Goal: Task Accomplishment & Management: Manage account settings

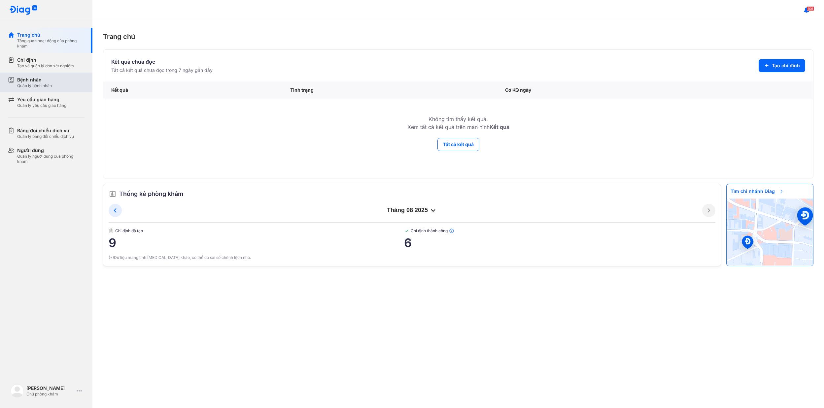
click at [38, 86] on div "Quản lý bệnh nhân" at bounding box center [34, 85] width 35 height 5
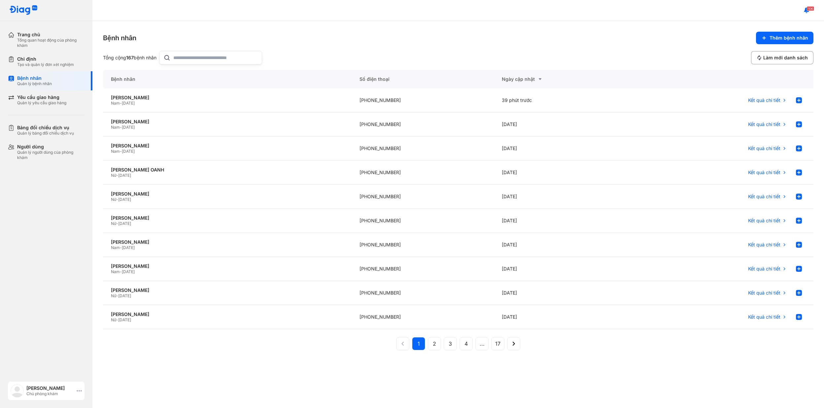
click at [80, 392] on div "[PERSON_NAME] Chủ phòng khám" at bounding box center [46, 391] width 77 height 18
click at [81, 369] on div "Đăng xuất" at bounding box center [64, 365] width 105 height 16
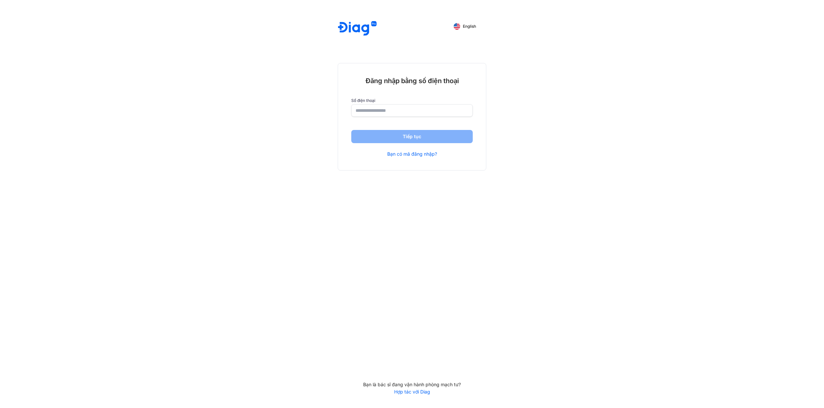
click at [375, 111] on input "number" at bounding box center [411, 111] width 113 height 12
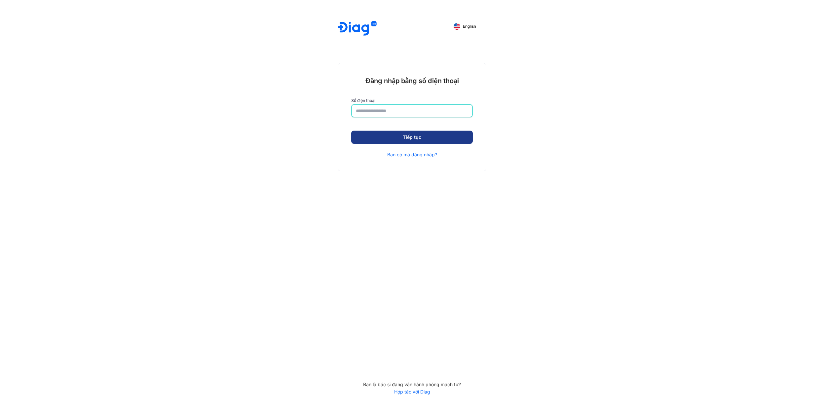
type input "**********"
click at [385, 132] on button "Tiếp tục" at bounding box center [411, 137] width 121 height 13
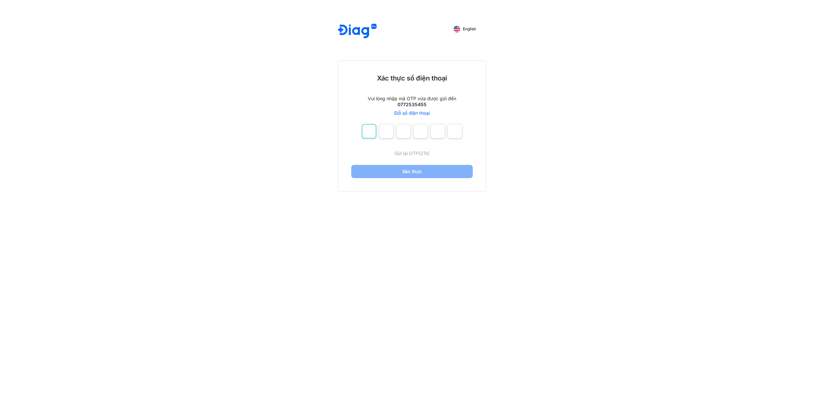
click at [373, 134] on input "number" at bounding box center [369, 131] width 15 height 15
type input "*"
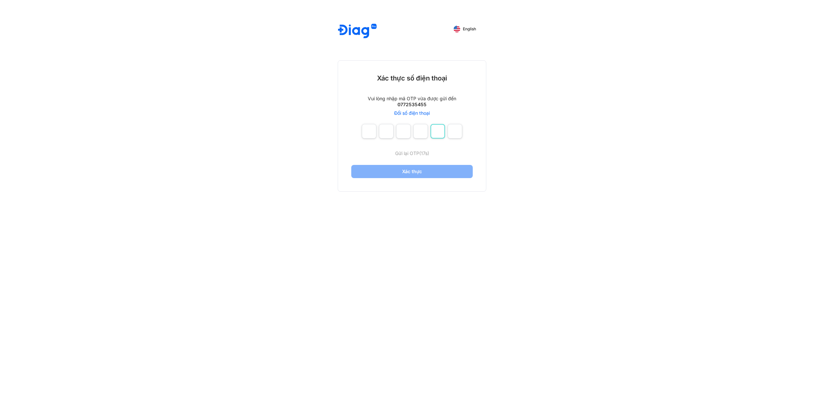
type input "*"
